Goal: Complete application form

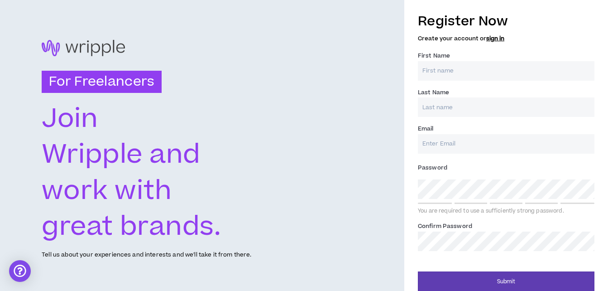
click at [431, 68] on input "First Name *" at bounding box center [506, 70] width 177 height 19
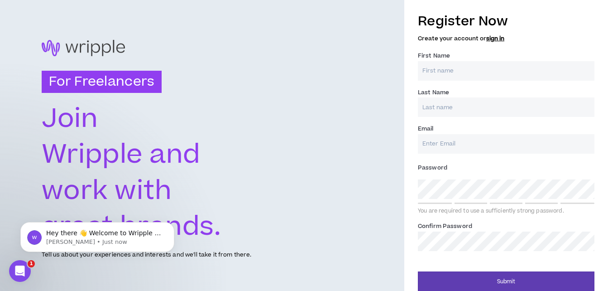
type input "[PERSON_NAME]"
type input "[EMAIL_ADDRESS][DOMAIN_NAME]"
type input "[PERSON_NAME]"
type input "[EMAIL_ADDRESS][DOMAIN_NAME]"
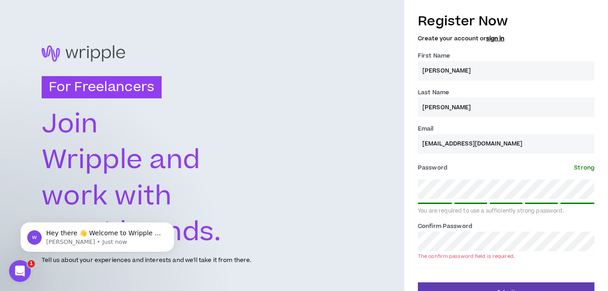
click at [409, 194] on div "Register Now Create your account or sign in First Name * [PERSON_NAME] Last Nam…" at bounding box center [506, 154] width 204 height 295
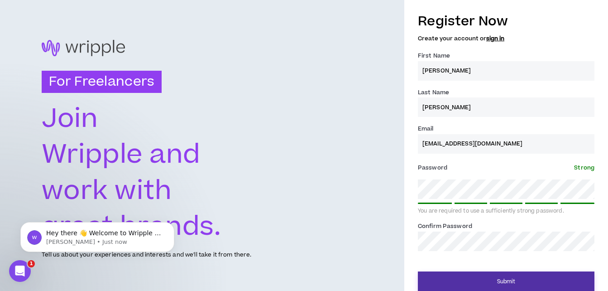
click at [507, 279] on button "Submit" at bounding box center [506, 281] width 177 height 20
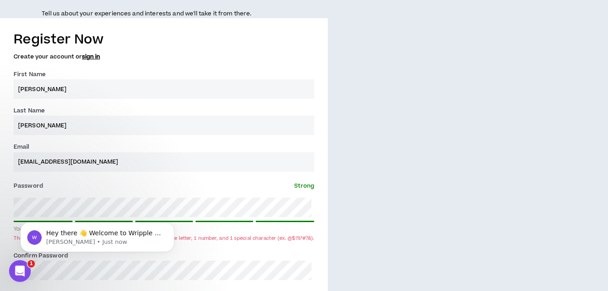
scroll to position [323, 0]
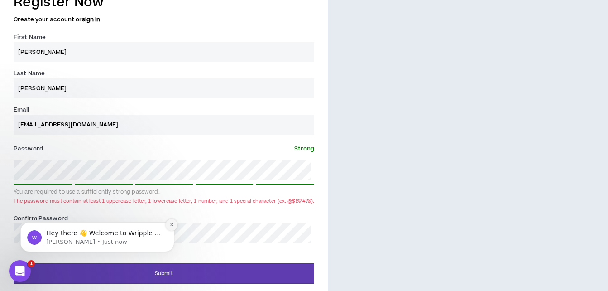
click at [172, 224] on icon "Dismiss notification" at bounding box center [171, 224] width 3 height 3
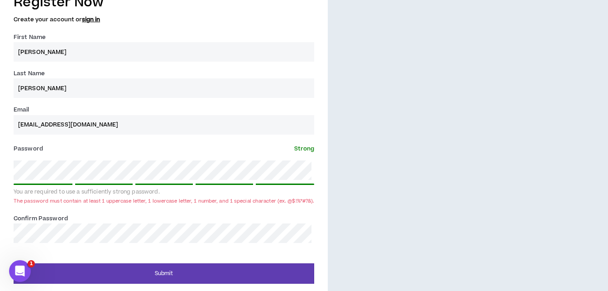
click at [6, 168] on div "Register Now Create your account or sign in First Name * [PERSON_NAME] Last Nam…" at bounding box center [164, 135] width 328 height 295
click at [0, 231] on div "Register Now Create your account or sign in First Name * [PERSON_NAME] Last Nam…" at bounding box center [164, 135] width 328 height 295
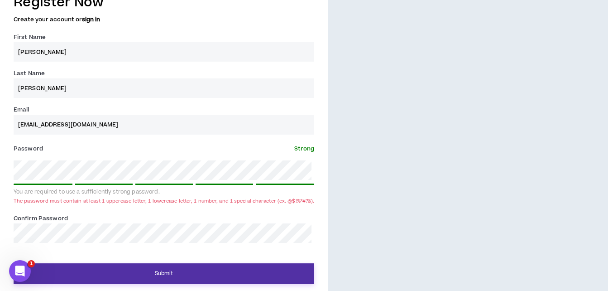
click at [135, 271] on button "Submit" at bounding box center [164, 273] width 301 height 20
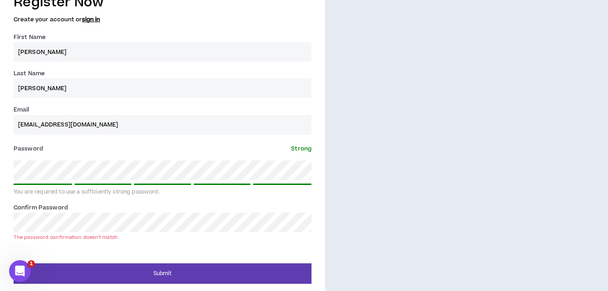
scroll to position [19, 0]
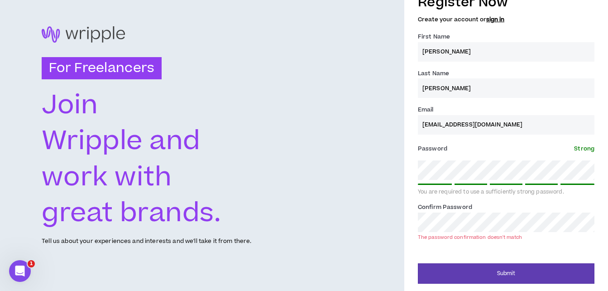
click at [418, 167] on div "Register Now Create your account or sign in First Name * [PERSON_NAME] Last Nam…" at bounding box center [506, 135] width 204 height 295
click at [407, 227] on div "Register Now Create your account or sign in First Name * [PERSON_NAME] Last Nam…" at bounding box center [506, 135] width 204 height 295
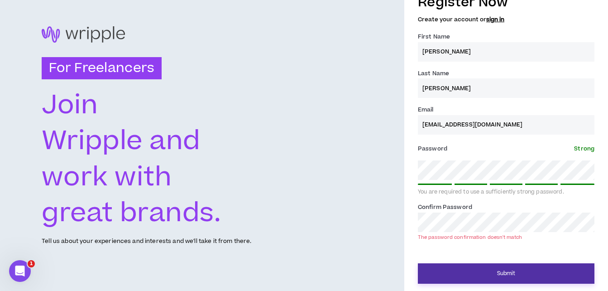
scroll to position [8, 0]
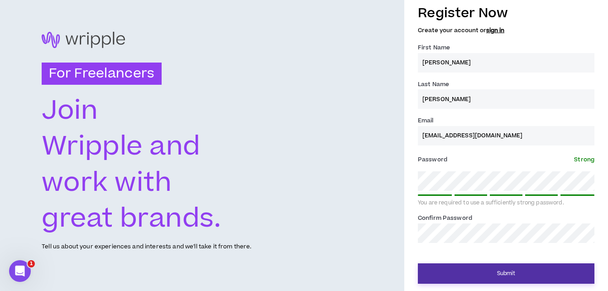
click at [508, 272] on button "Submit" at bounding box center [506, 273] width 177 height 20
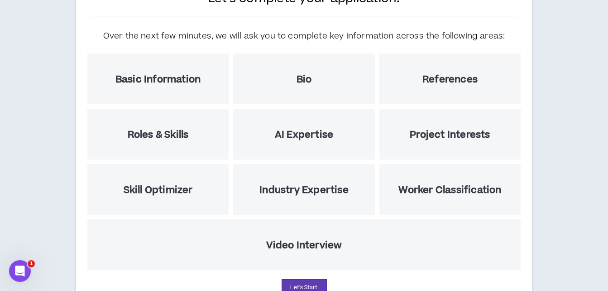
scroll to position [45, 0]
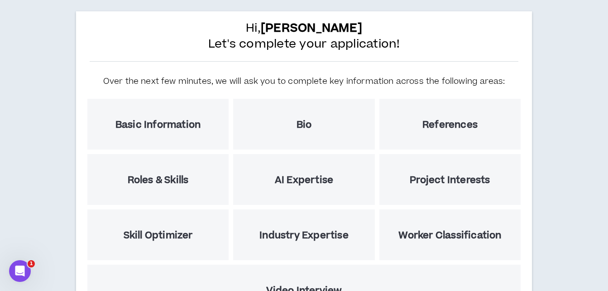
click at [160, 128] on h5 "Basic Information" at bounding box center [157, 124] width 85 height 11
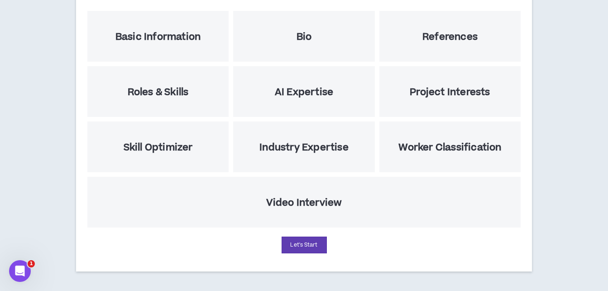
scroll to position [134, 0]
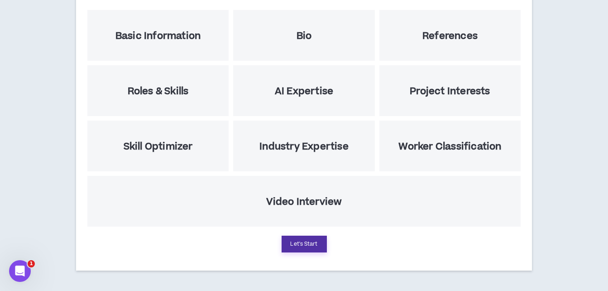
click at [298, 241] on button "Let's Start" at bounding box center [304, 244] width 45 height 17
select select "US"
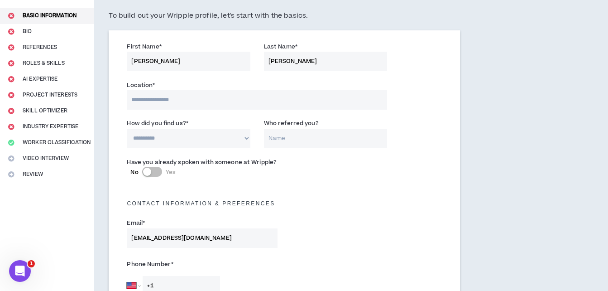
scroll to position [91, 0]
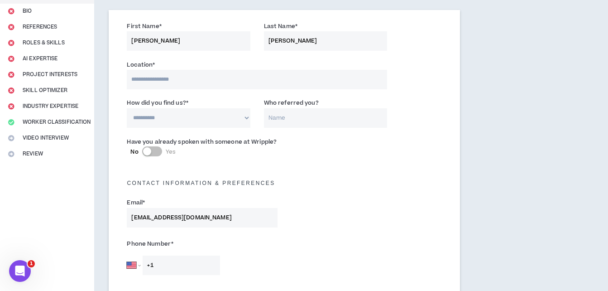
click at [156, 78] on input at bounding box center [257, 79] width 260 height 19
type input "*******"
click at [184, 118] on select "**********" at bounding box center [188, 117] width 123 height 19
select select "*"
click at [127, 108] on select "**********" at bounding box center [188, 117] width 123 height 19
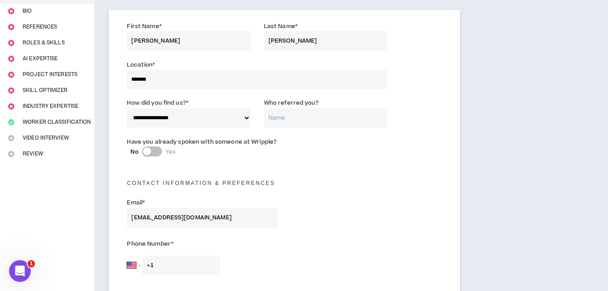
click at [284, 117] on input "Who referred you?" at bounding box center [325, 117] width 123 height 19
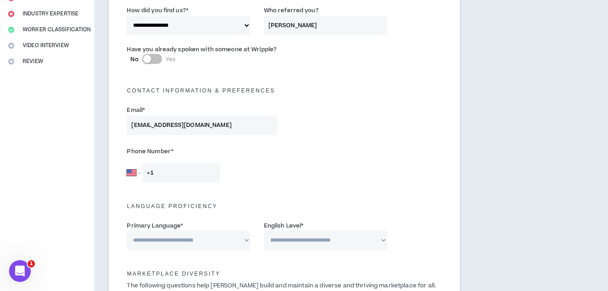
scroll to position [226, 0]
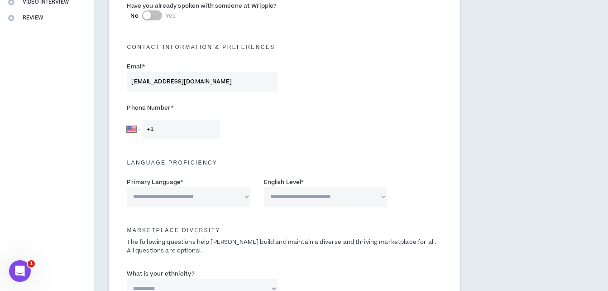
type input "[PERSON_NAME]"
click at [169, 127] on input "+1" at bounding box center [181, 129] width 77 height 19
type input "[PHONE_NUMBER]"
click at [245, 197] on select "**********" at bounding box center [188, 196] width 123 height 19
select select "*******"
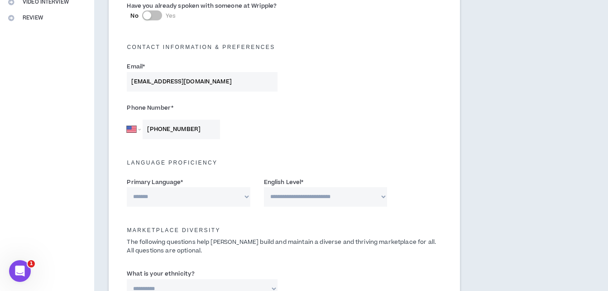
click at [127, 187] on select "**********" at bounding box center [188, 196] width 123 height 19
click at [382, 197] on select "**********" at bounding box center [325, 196] width 123 height 19
select select "*"
click at [264, 187] on select "**********" at bounding box center [325, 196] width 123 height 19
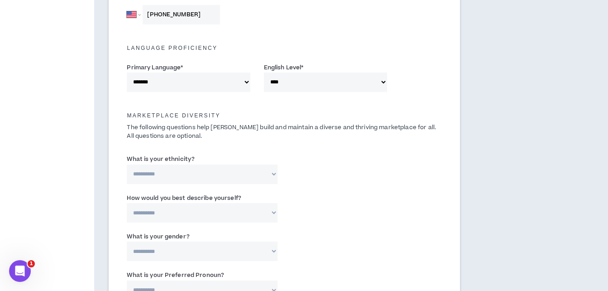
scroll to position [362, 0]
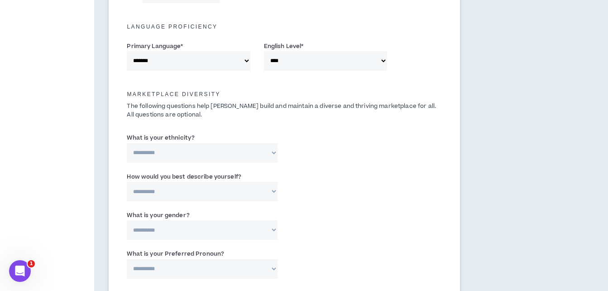
click at [273, 151] on select "**********" at bounding box center [202, 152] width 151 height 19
select select "**********"
click at [127, 143] on select "**********" at bounding box center [202, 152] width 151 height 19
click at [218, 196] on select "**********" at bounding box center [202, 191] width 151 height 19
select select "*****"
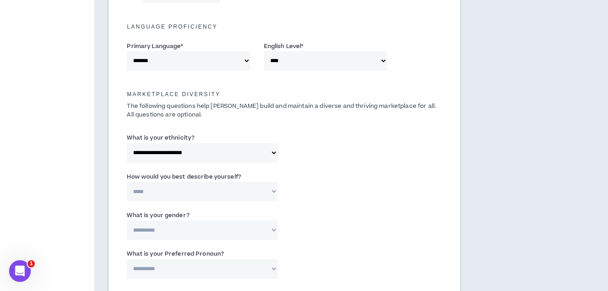
click at [127, 182] on select "**********" at bounding box center [202, 191] width 151 height 19
click at [191, 232] on select "**********" at bounding box center [202, 229] width 151 height 19
select select "*****"
click at [127, 220] on select "**********" at bounding box center [202, 229] width 151 height 19
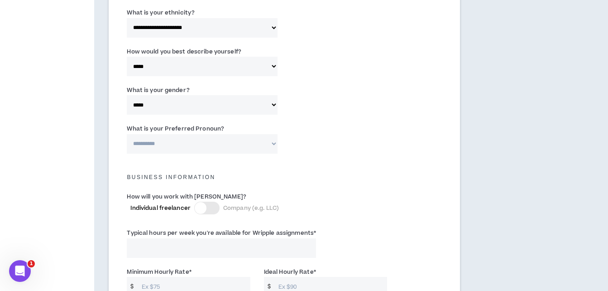
scroll to position [498, 0]
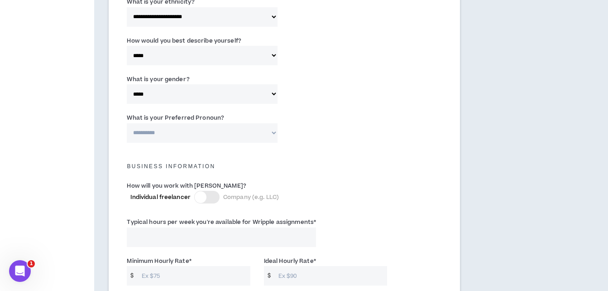
click at [169, 132] on select "**********" at bounding box center [202, 132] width 151 height 19
select select "**********"
click at [127, 123] on select "**********" at bounding box center [202, 132] width 151 height 19
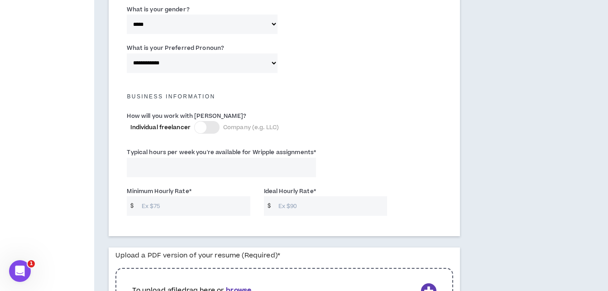
scroll to position [589, 0]
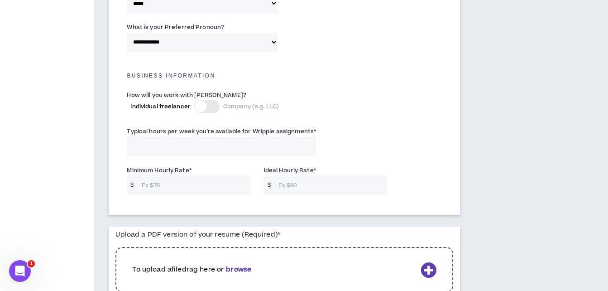
click at [165, 147] on input "Typical hours per week you're available for Wripple assignments *" at bounding box center [221, 146] width 189 height 19
type input "20"
click at [168, 184] on input "Minimum Hourly Rate *" at bounding box center [193, 184] width 113 height 19
drag, startPoint x: 147, startPoint y: 186, endPoint x: 137, endPoint y: 180, distance: 11.6
click at [137, 180] on input "Minimum Hourly Rate *" at bounding box center [193, 184] width 113 height 19
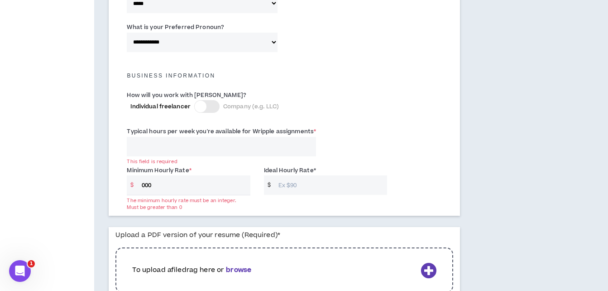
click at [293, 183] on input "Ideal Hourly Rate *" at bounding box center [330, 184] width 113 height 19
drag, startPoint x: 156, startPoint y: 183, endPoint x: 141, endPoint y: 183, distance: 14.9
click at [141, 183] on input "000" at bounding box center [193, 184] width 113 height 19
click at [160, 187] on input "000" at bounding box center [193, 184] width 113 height 19
drag, startPoint x: 158, startPoint y: 186, endPoint x: 143, endPoint y: 183, distance: 15.4
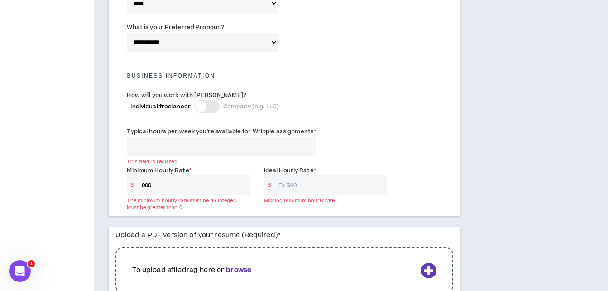
click at [143, 183] on input "000" at bounding box center [193, 184] width 113 height 19
type input "40"
drag, startPoint x: 304, startPoint y: 184, endPoint x: 287, endPoint y: 188, distance: 17.7
click at [287, 188] on input "Ideal Hourly Rate *" at bounding box center [330, 184] width 113 height 19
click at [303, 187] on input "60" at bounding box center [330, 184] width 113 height 19
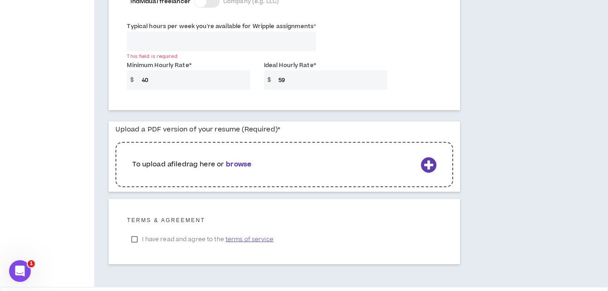
scroll to position [726, 0]
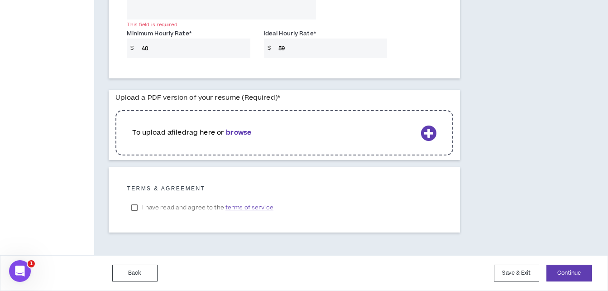
click at [245, 131] on b "browse" at bounding box center [238, 133] width 25 height 10
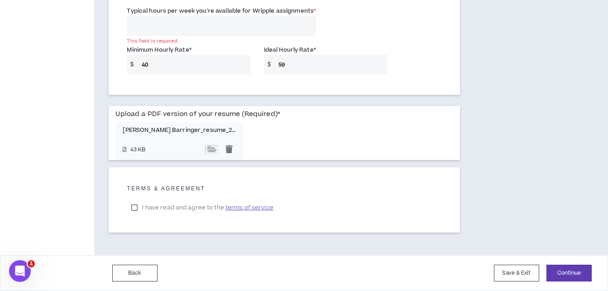
scroll to position [709, 0]
click at [229, 150] on div at bounding box center [229, 150] width 14 height 10
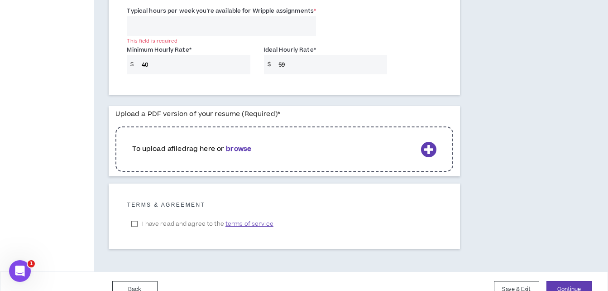
scroll to position [726, 0]
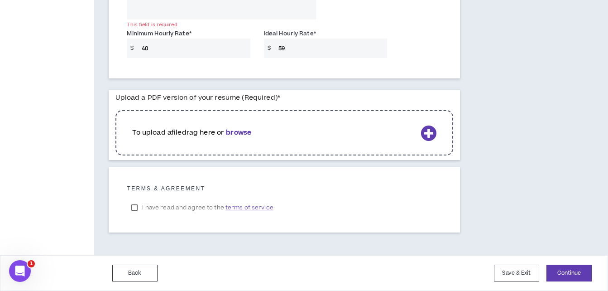
click at [244, 132] on b "browse" at bounding box center [238, 133] width 25 height 10
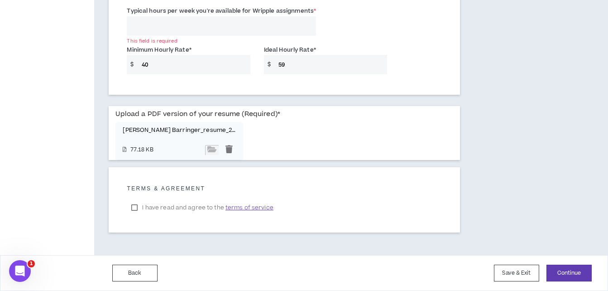
click at [140, 206] on label "I have read and agree to the terms of service" at bounding box center [202, 208] width 151 height 14
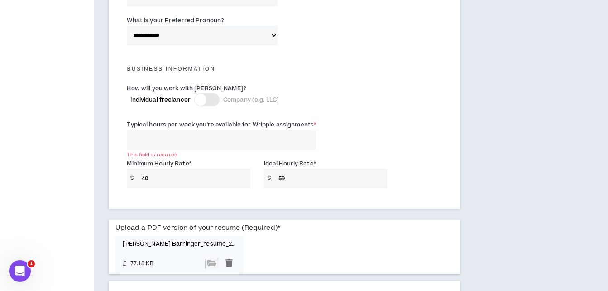
scroll to position [573, 0]
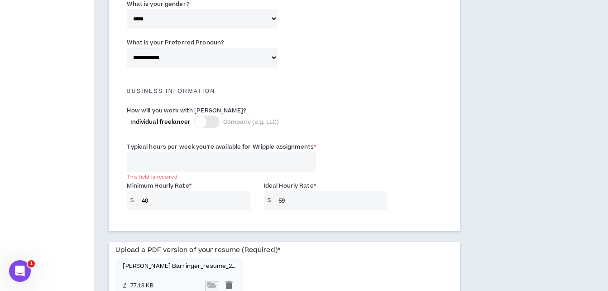
click at [288, 204] on input "59" at bounding box center [330, 200] width 113 height 19
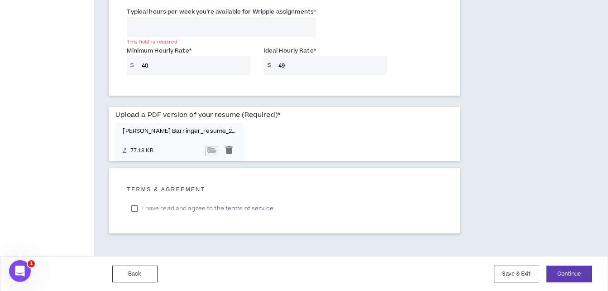
scroll to position [709, 0]
type input "49"
click at [149, 67] on input "40" at bounding box center [193, 64] width 113 height 19
type input "4"
click at [291, 66] on input "49" at bounding box center [330, 64] width 113 height 19
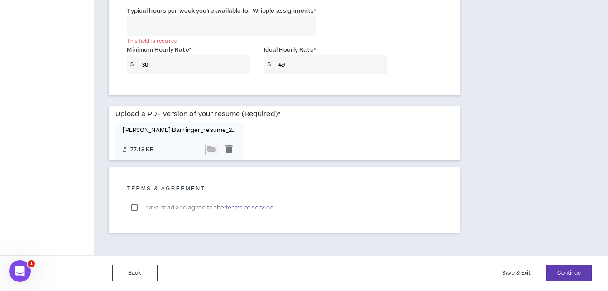
click at [154, 64] on input "30" at bounding box center [193, 64] width 113 height 19
type input "3"
type input "49"
click at [288, 67] on input "49" at bounding box center [330, 64] width 113 height 19
type input "4"
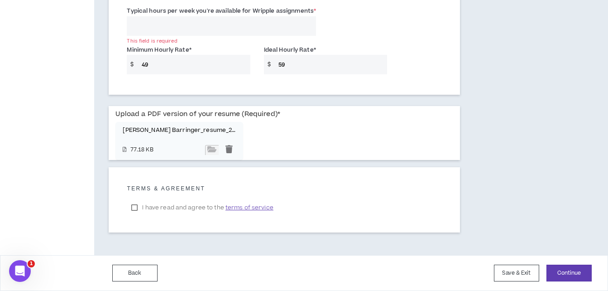
type input "59"
drag, startPoint x: 154, startPoint y: 63, endPoint x: 139, endPoint y: 63, distance: 15.9
click at [139, 63] on input "49" at bounding box center [193, 64] width 113 height 19
type input "39"
click at [293, 67] on input "59" at bounding box center [330, 64] width 113 height 19
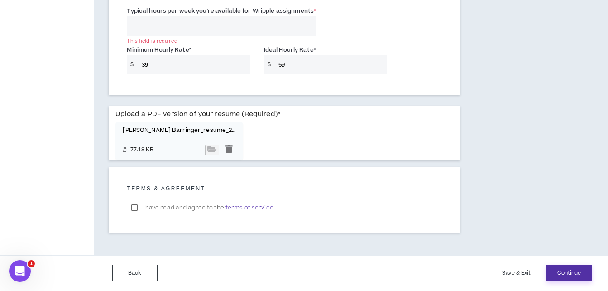
click at [567, 269] on button "Continue" at bounding box center [569, 273] width 45 height 17
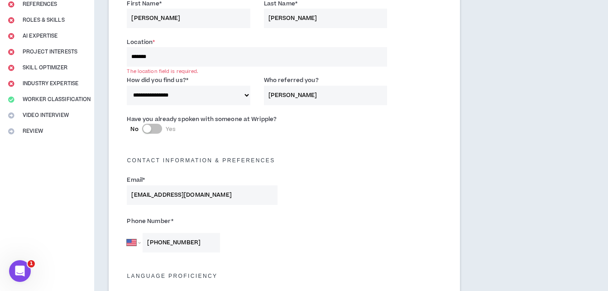
scroll to position [60, 0]
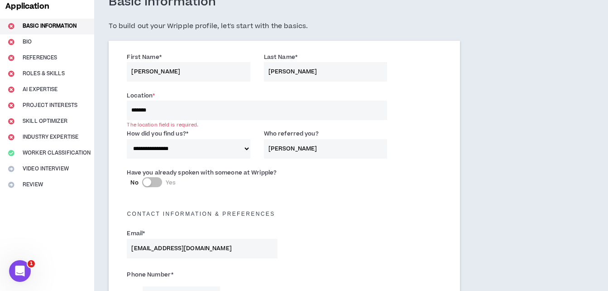
click at [157, 109] on input "*******" at bounding box center [257, 110] width 260 height 19
click at [167, 111] on input "*******" at bounding box center [257, 110] width 260 height 19
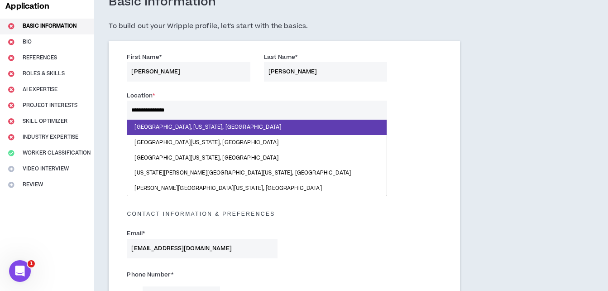
type input "**********"
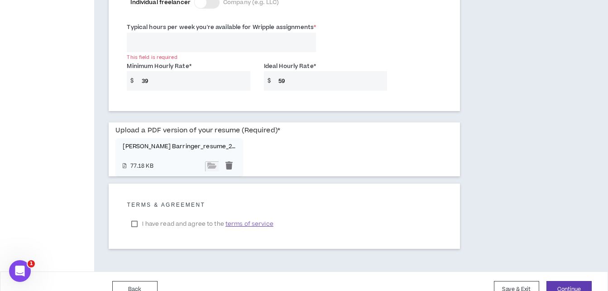
scroll to position [710, 0]
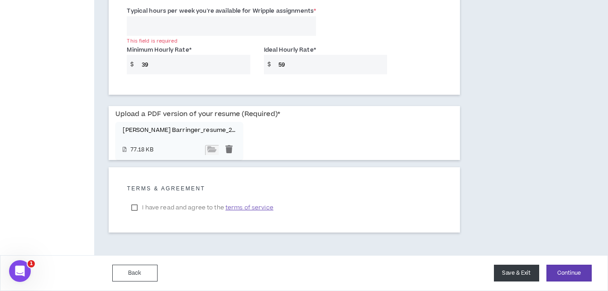
click at [516, 273] on button "Save & Exit" at bounding box center [516, 273] width 45 height 17
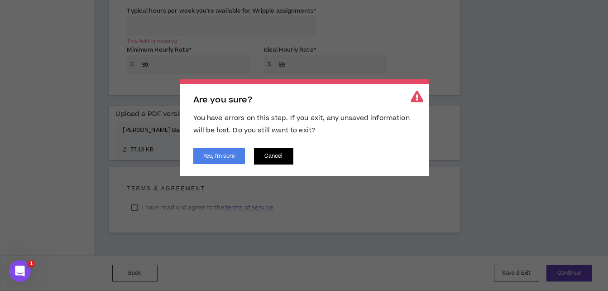
click at [275, 160] on button "Cancel" at bounding box center [273, 156] width 39 height 17
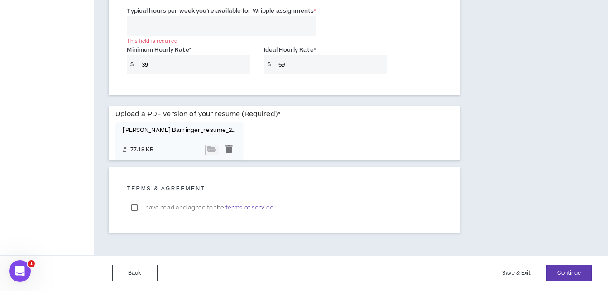
click at [173, 38] on div "This field is required" at bounding box center [221, 41] width 189 height 7
click at [169, 29] on input "Typical hours per week you're available for Wripple assignments *" at bounding box center [221, 25] width 189 height 19
type input "1"
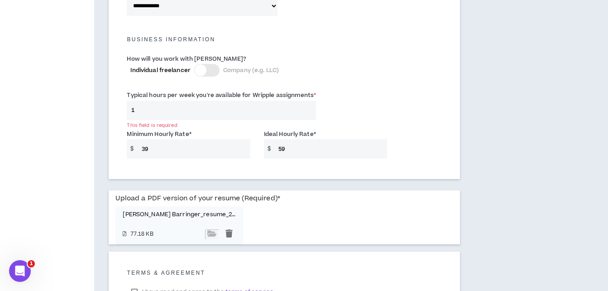
scroll to position [620, 0]
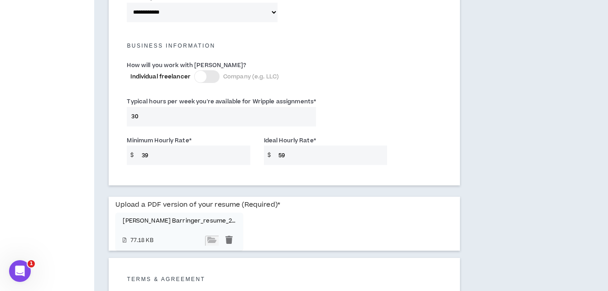
type input "30"
click at [184, 159] on input "39" at bounding box center [193, 154] width 113 height 19
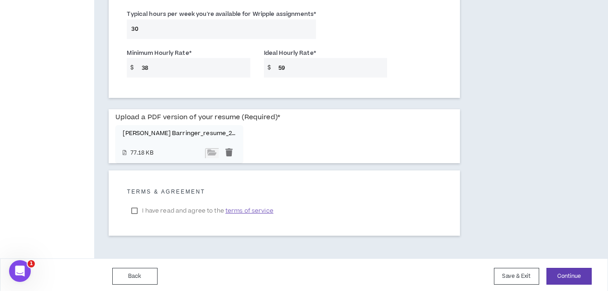
scroll to position [710, 0]
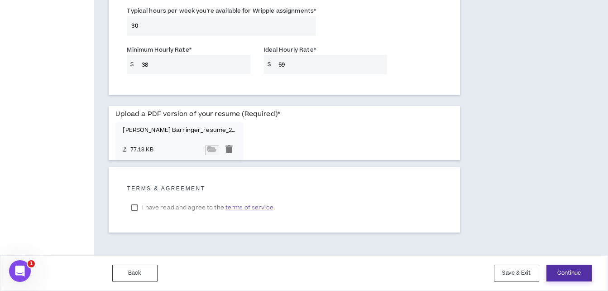
type input "38"
click at [574, 271] on button "Continue" at bounding box center [569, 273] width 45 height 17
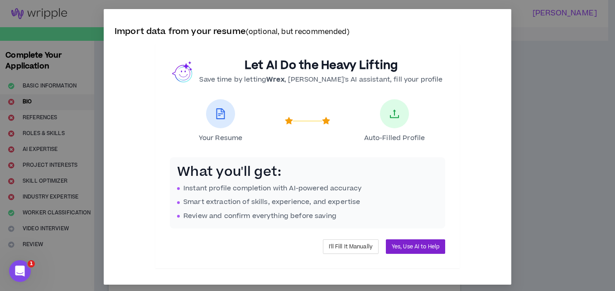
click at [414, 246] on span "Yes, Use AI to Help" at bounding box center [416, 246] width 48 height 9
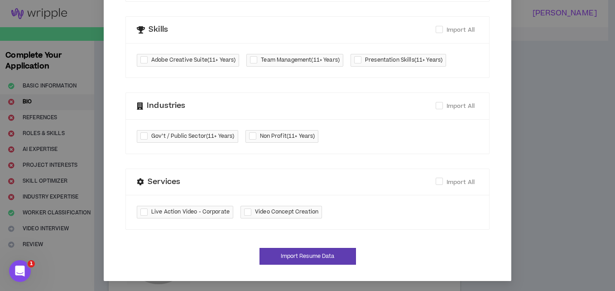
scroll to position [363, 0]
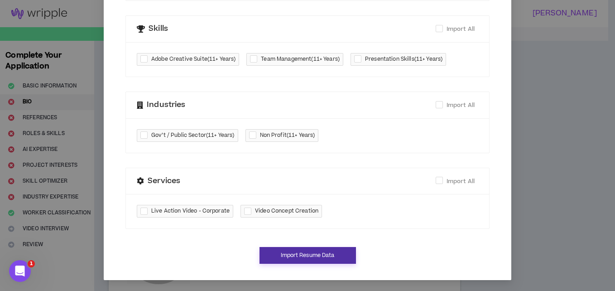
click at [296, 254] on button "Import Resume Data" at bounding box center [308, 255] width 96 height 17
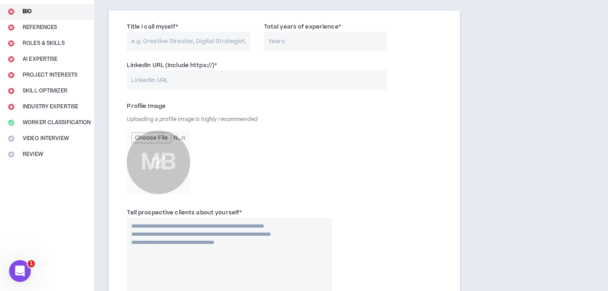
scroll to position [91, 0]
click at [158, 163] on input "file" at bounding box center [158, 161] width 63 height 63
click at [158, 165] on input "file" at bounding box center [158, 161] width 63 height 63
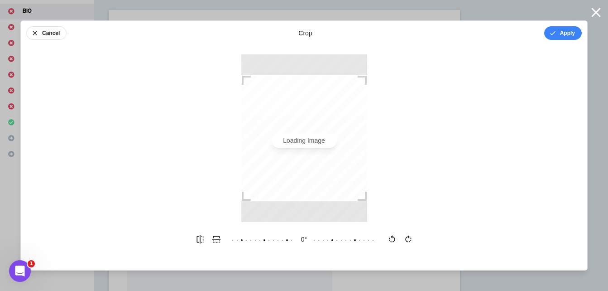
scroll to position [0, 0]
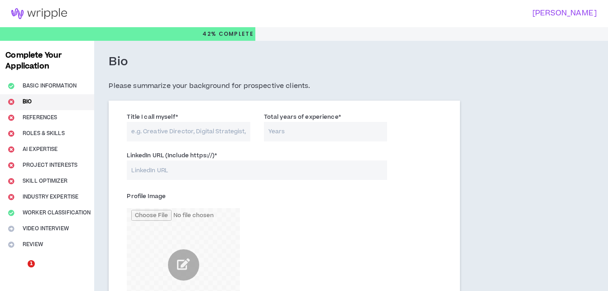
scroll to position [181, 0]
